Goal: Information Seeking & Learning: Find specific fact

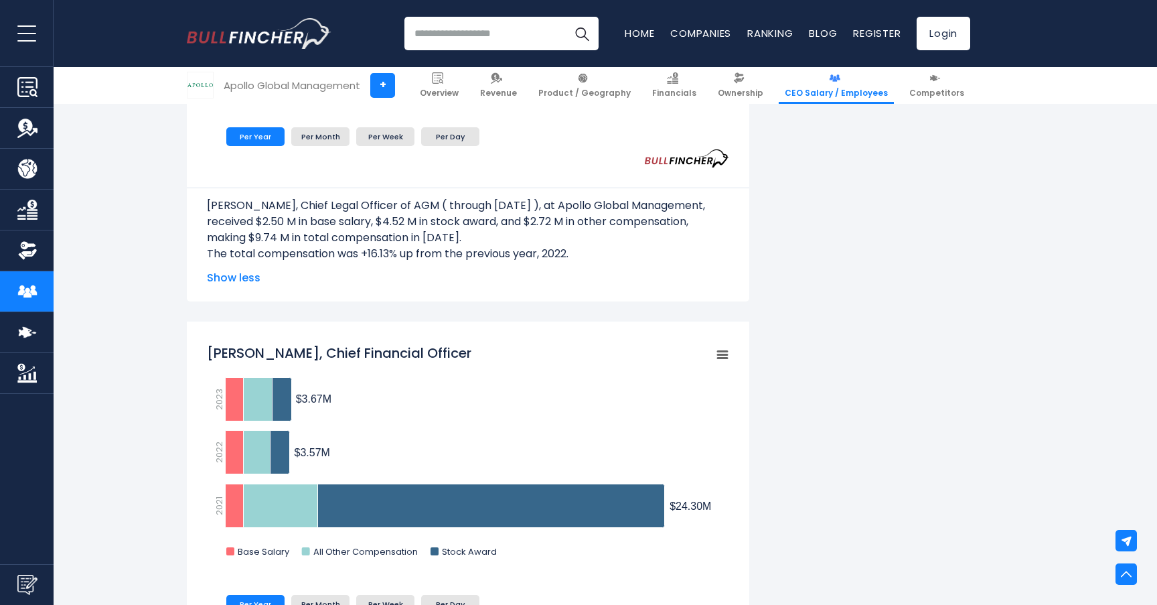
scroll to position [1613, 0]
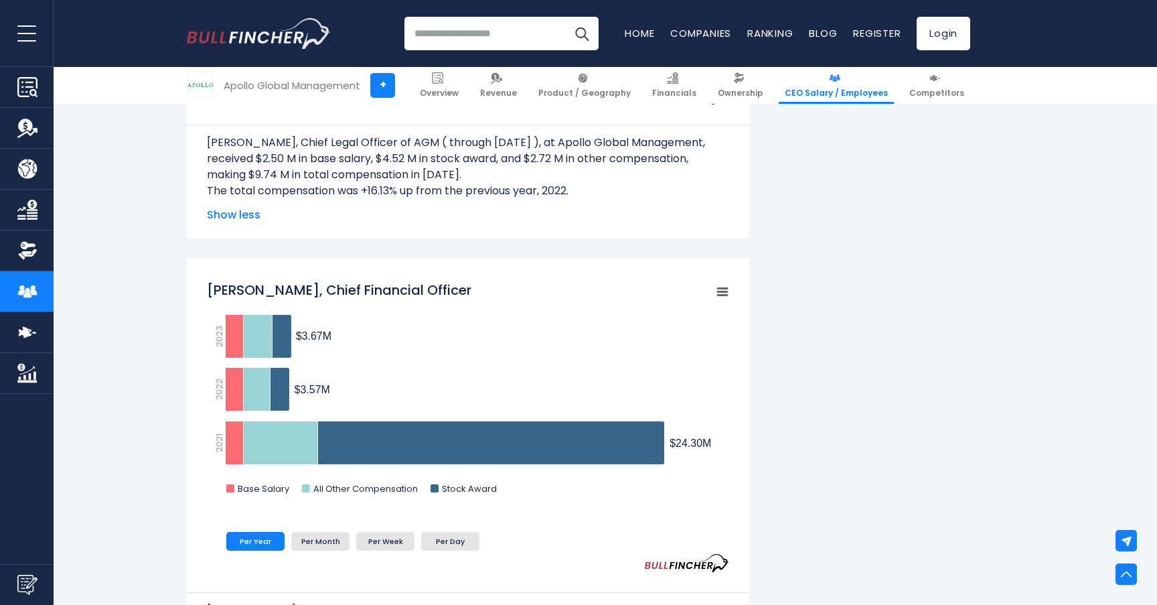
click at [202, 265] on div "[PERSON_NAME], Chief Financial Officer Created with Highcharts 12.1.2 Chart con…" at bounding box center [468, 481] width 562 height 447
click at [225, 281] on tspan "[PERSON_NAME], Chief Financial Officer" at bounding box center [339, 290] width 265 height 19
click at [236, 297] on tspan "[PERSON_NAME], Chief Financial Officer" at bounding box center [339, 290] width 265 height 19
click at [236, 279] on rect "Martin Kelly, Chief Financial Officer" at bounding box center [468, 391] width 522 height 234
click at [236, 288] on tspan "[PERSON_NAME], Chief Financial Officer" at bounding box center [339, 290] width 265 height 19
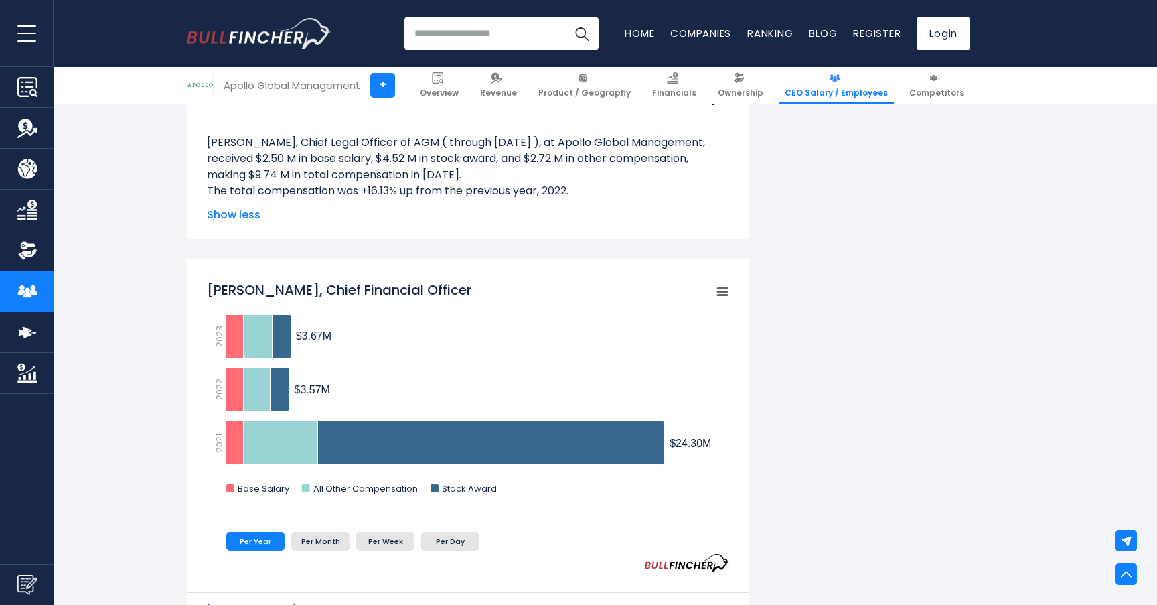
click at [312, 171] on p "[PERSON_NAME], Chief Legal Officer of AGM ( through [DATE] ), at Apollo Global …" at bounding box center [468, 159] width 522 height 48
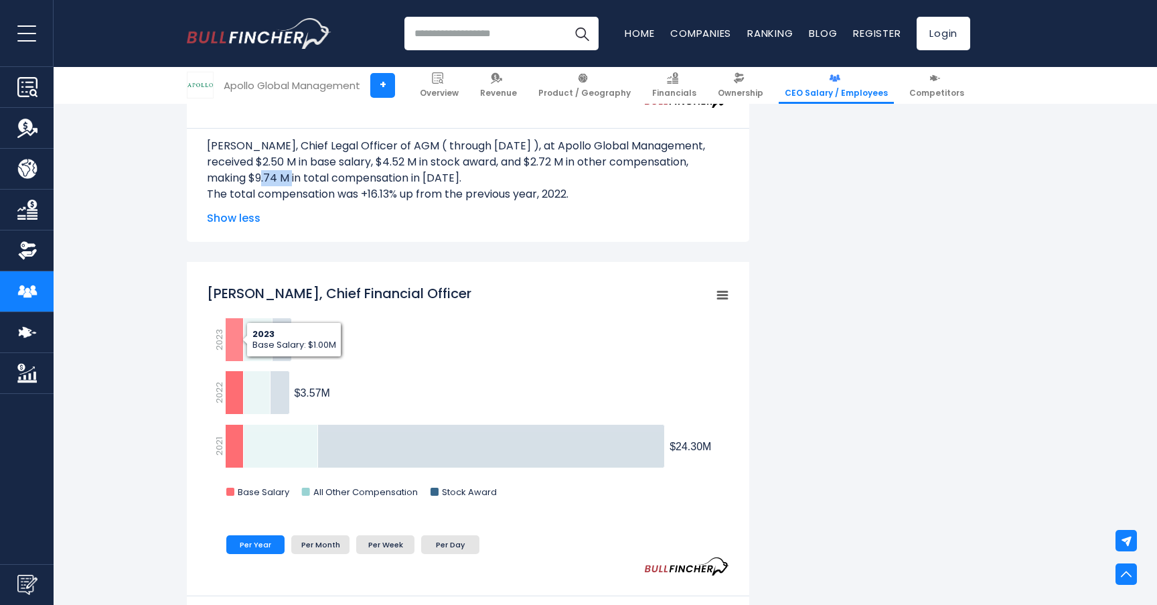
scroll to position [1610, 0]
